Goal: Book appointment/travel/reservation

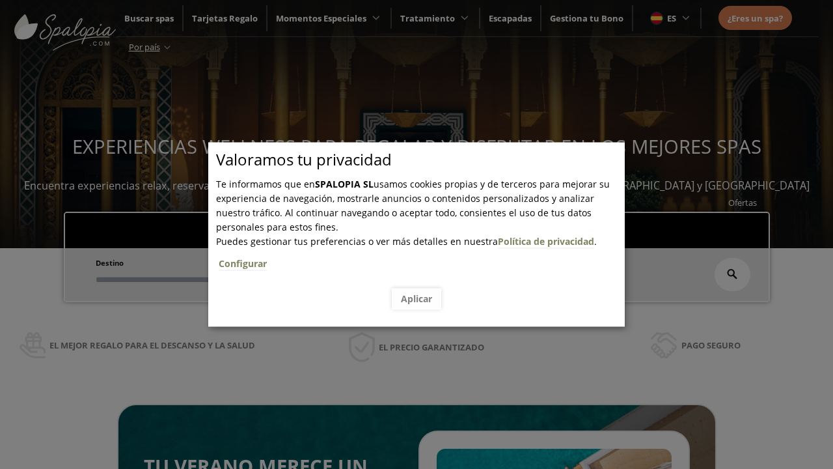
click at [397, 221] on span "Escapadas" at bounding box center [397, 227] width 43 height 12
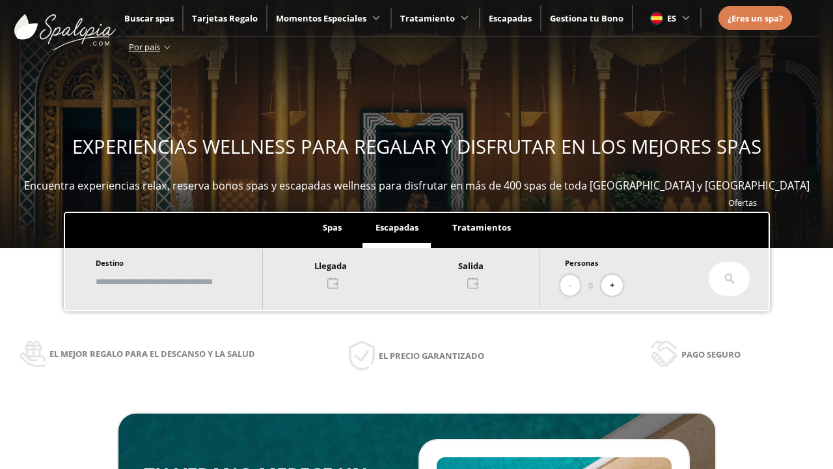
scroll to position [221, 0]
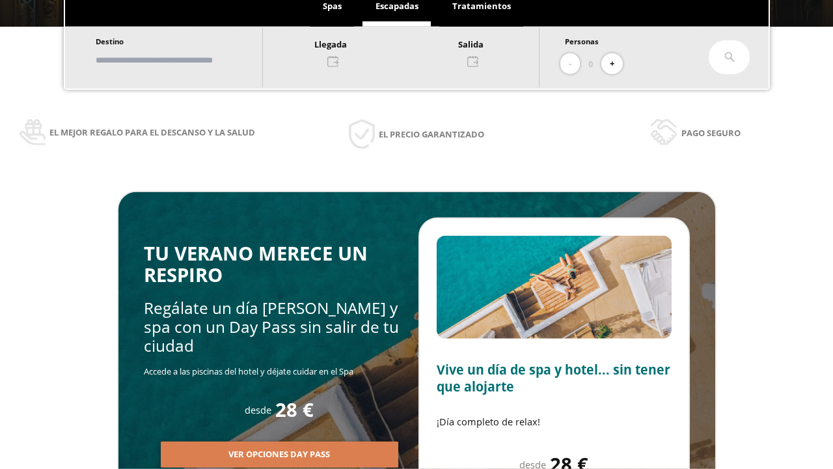
click at [184, 60] on input "text" at bounding box center [173, 60] width 162 height 23
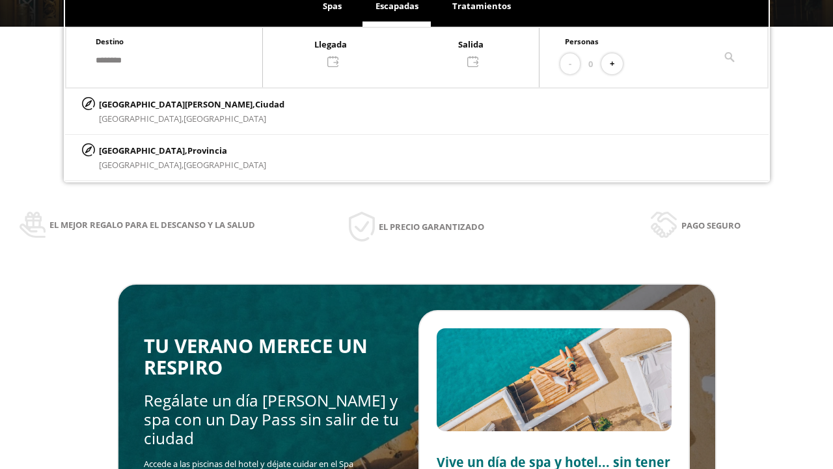
click at [414, 51] on div at bounding box center [401, 51] width 276 height 31
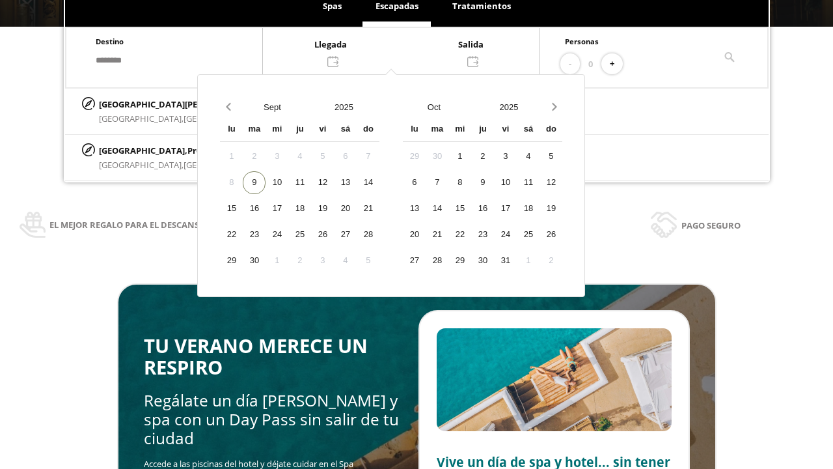
click at [311, 194] on div "11" at bounding box center [299, 182] width 23 height 23
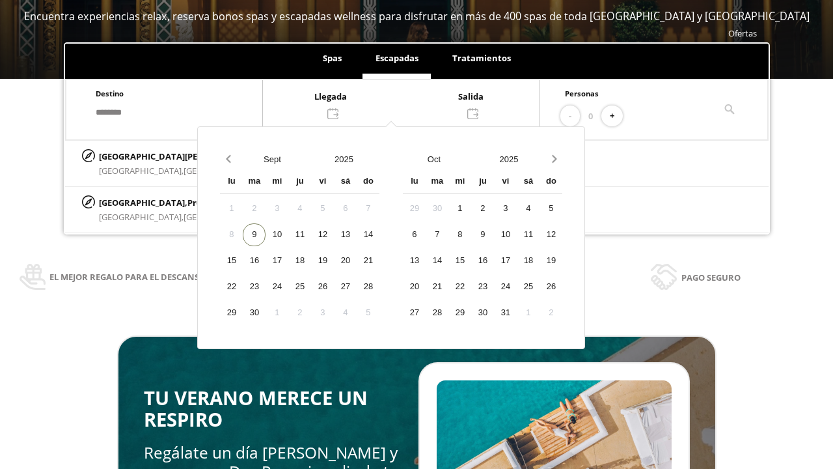
click at [334, 234] on div "12" at bounding box center [322, 234] width 23 height 23
click at [617, 116] on button "+" at bounding box center [612, 115] width 21 height 21
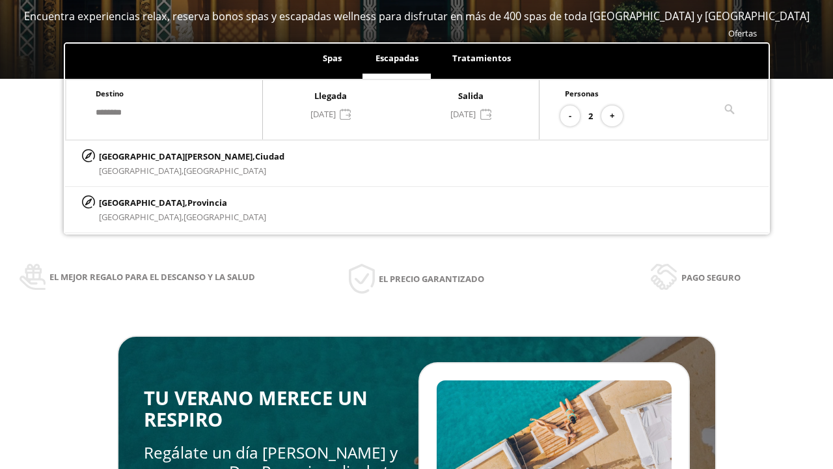
click at [163, 156] on p "[GEOGRAPHIC_DATA][PERSON_NAME], [GEOGRAPHIC_DATA]" at bounding box center [192, 156] width 186 height 14
type input "**********"
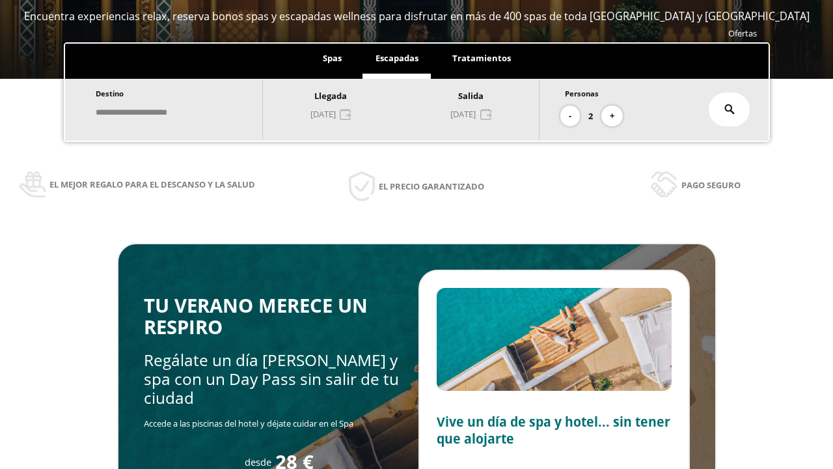
click at [730, 109] on icon at bounding box center [730, 109] width 10 height 10
